Goal: Check status: Check status

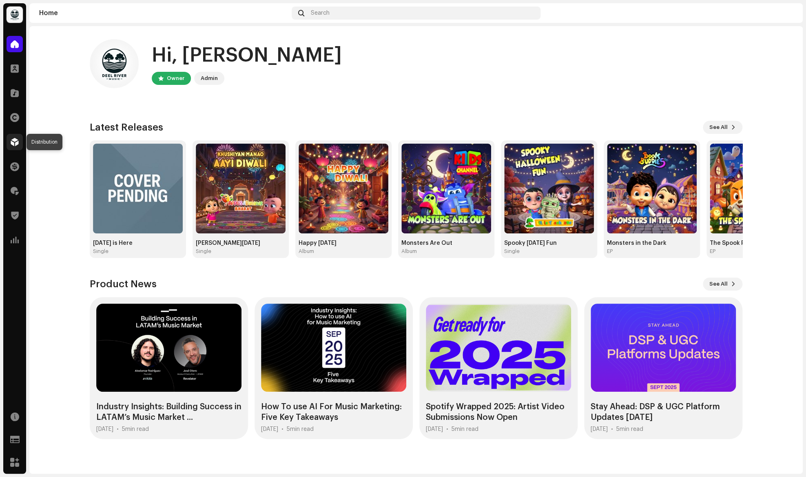
click at [16, 145] on span at bounding box center [15, 142] width 8 height 7
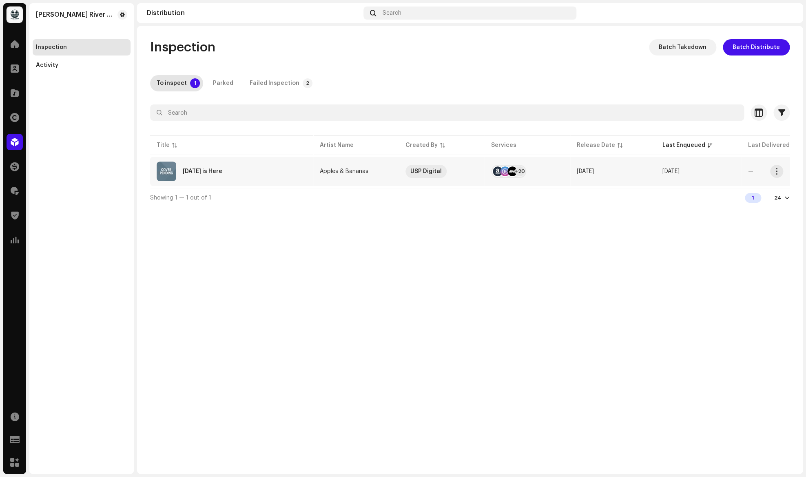
click at [209, 177] on div "[DATE] is Here" at bounding box center [232, 171] width 150 height 20
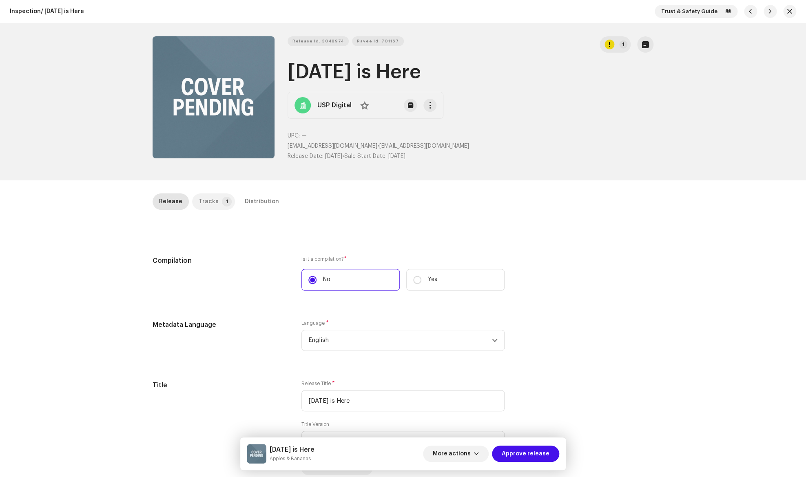
click at [206, 200] on div "Tracks" at bounding box center [209, 201] width 20 height 16
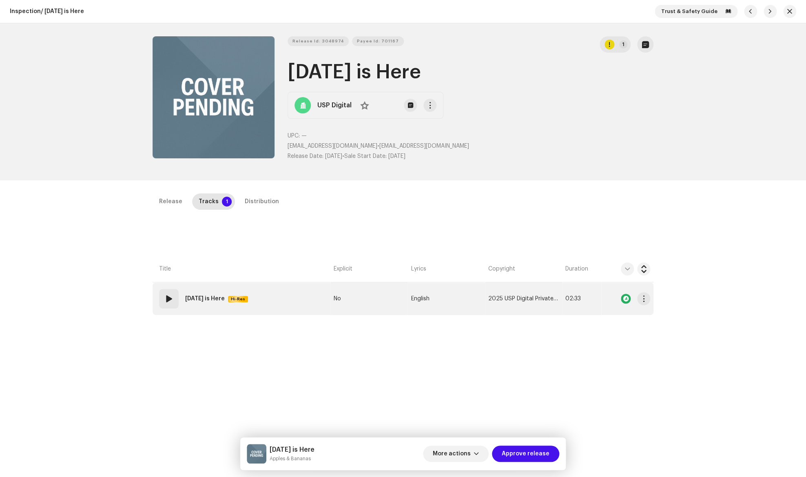
click at [625, 304] on div at bounding box center [627, 298] width 46 height 16
click at [626, 300] on div at bounding box center [626, 299] width 10 height 10
click at [626, 297] on div at bounding box center [626, 299] width 10 height 10
click at [623, 297] on div at bounding box center [626, 299] width 10 height 10
